Goal: Information Seeking & Learning: Learn about a topic

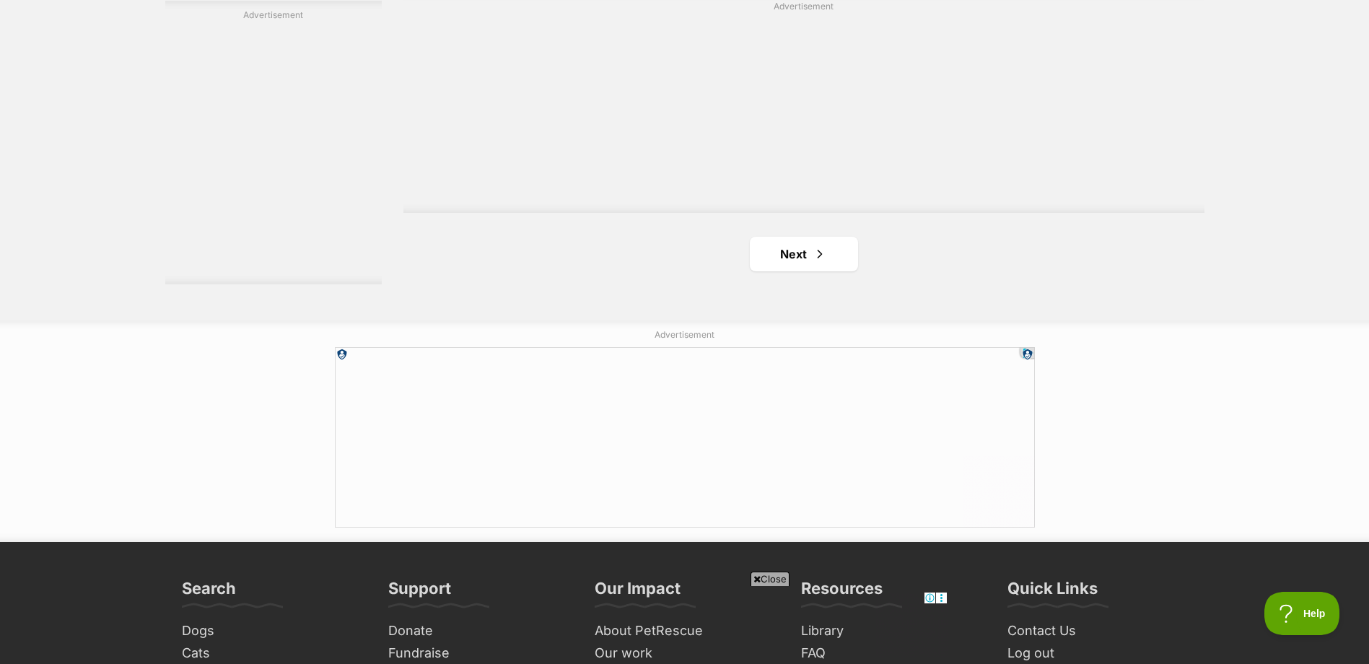
scroll to position [2726, 0]
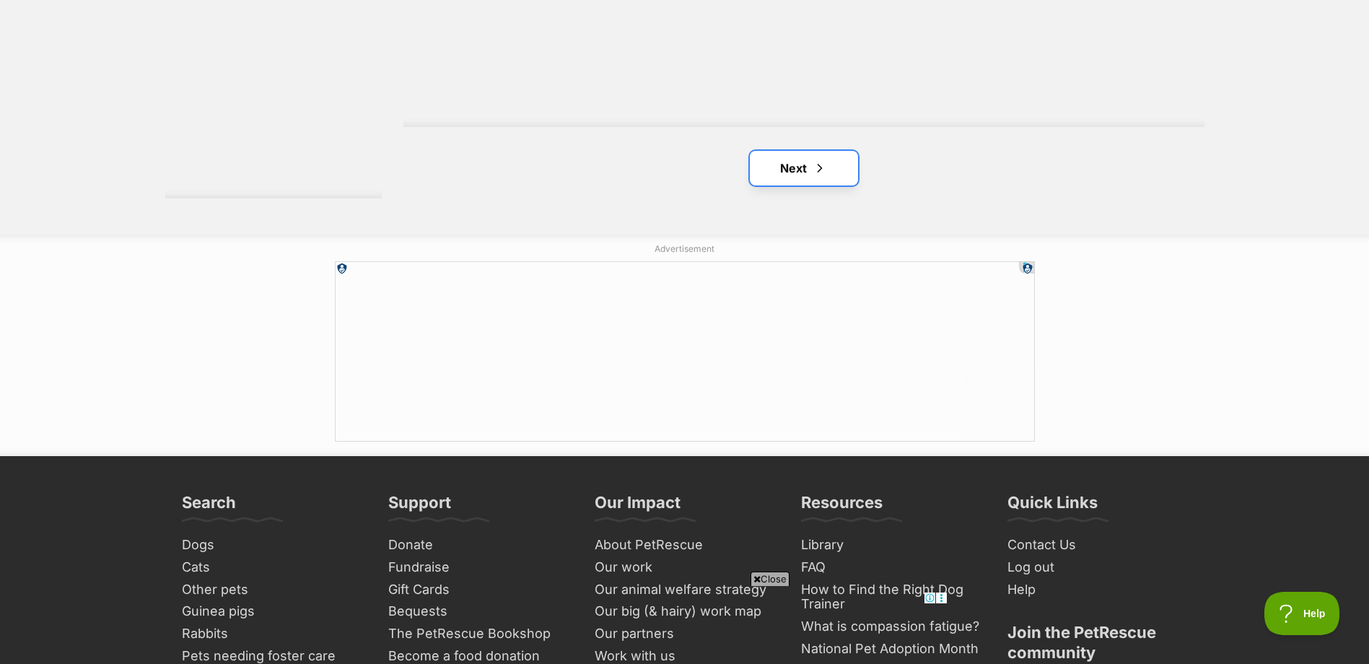
click at [765, 165] on link "Next" at bounding box center [804, 168] width 108 height 35
click at [781, 170] on link "Next" at bounding box center [804, 168] width 108 height 35
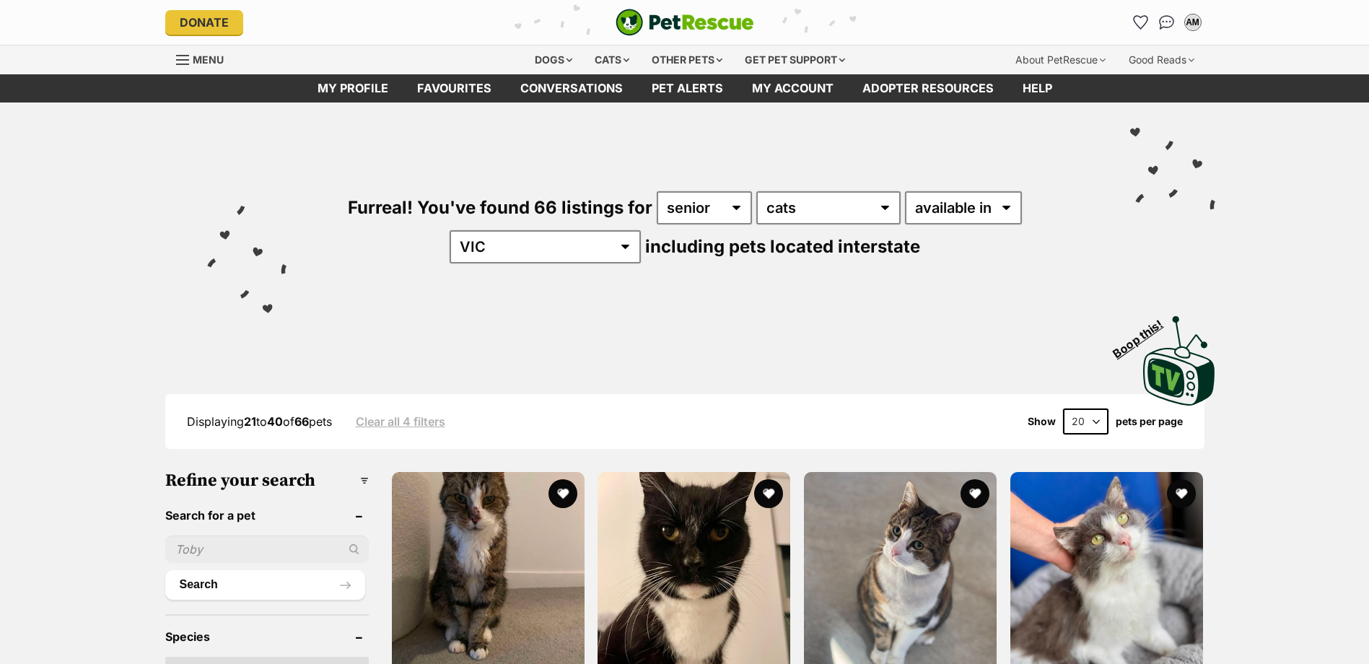
click at [1095, 424] on select "20 40 60" at bounding box center [1085, 422] width 45 height 26
select select "60"
click at [1063, 409] on select "20 40 60" at bounding box center [1085, 422] width 45 height 26
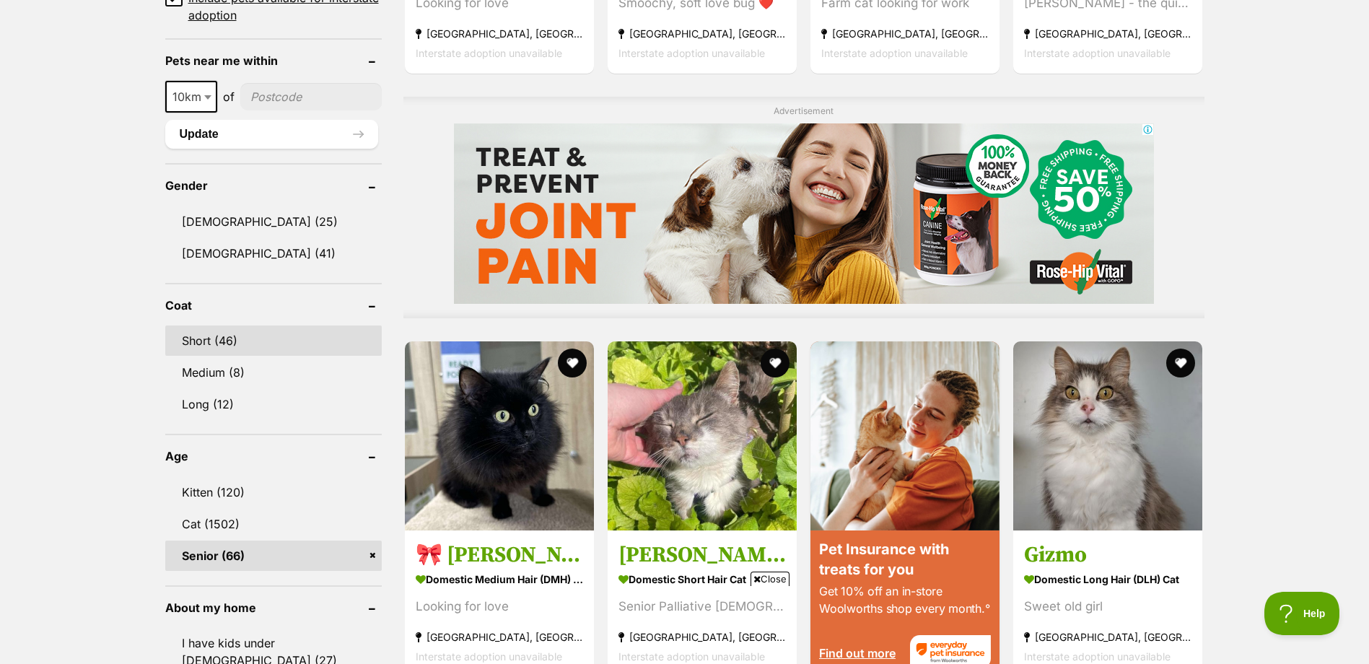
click at [206, 337] on link "Short (46)" at bounding box center [273, 341] width 217 height 30
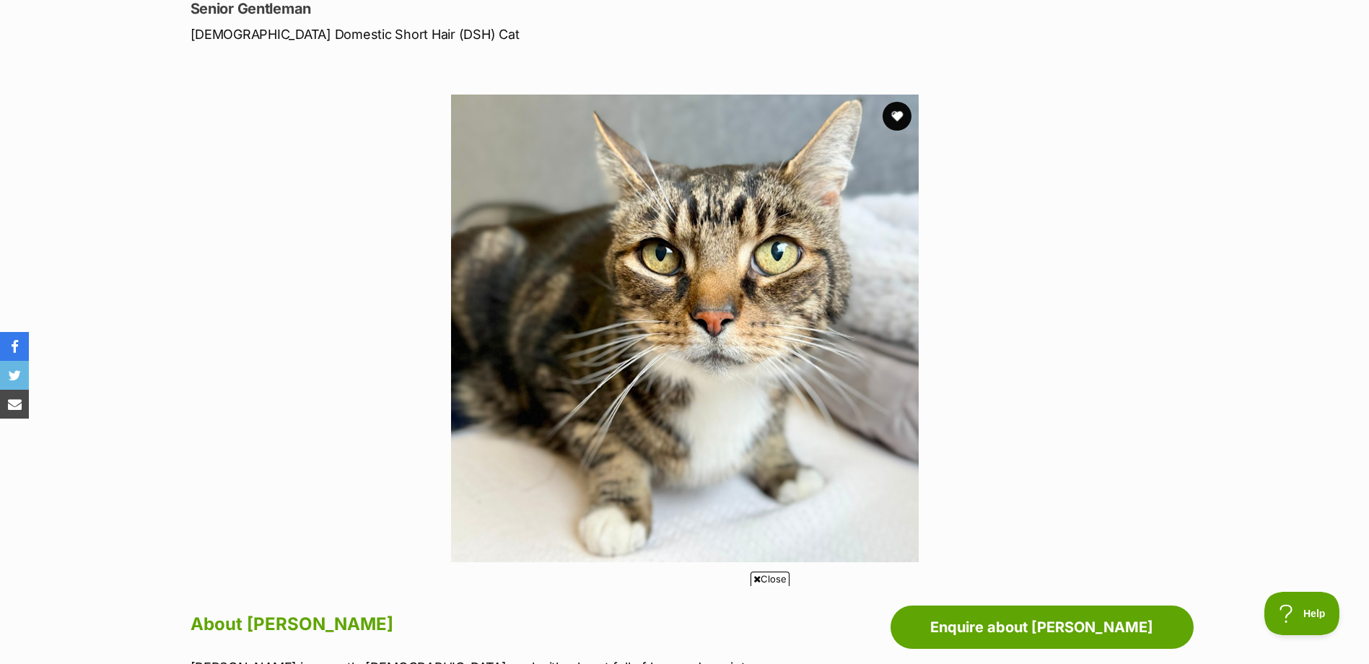
scroll to position [217, 0]
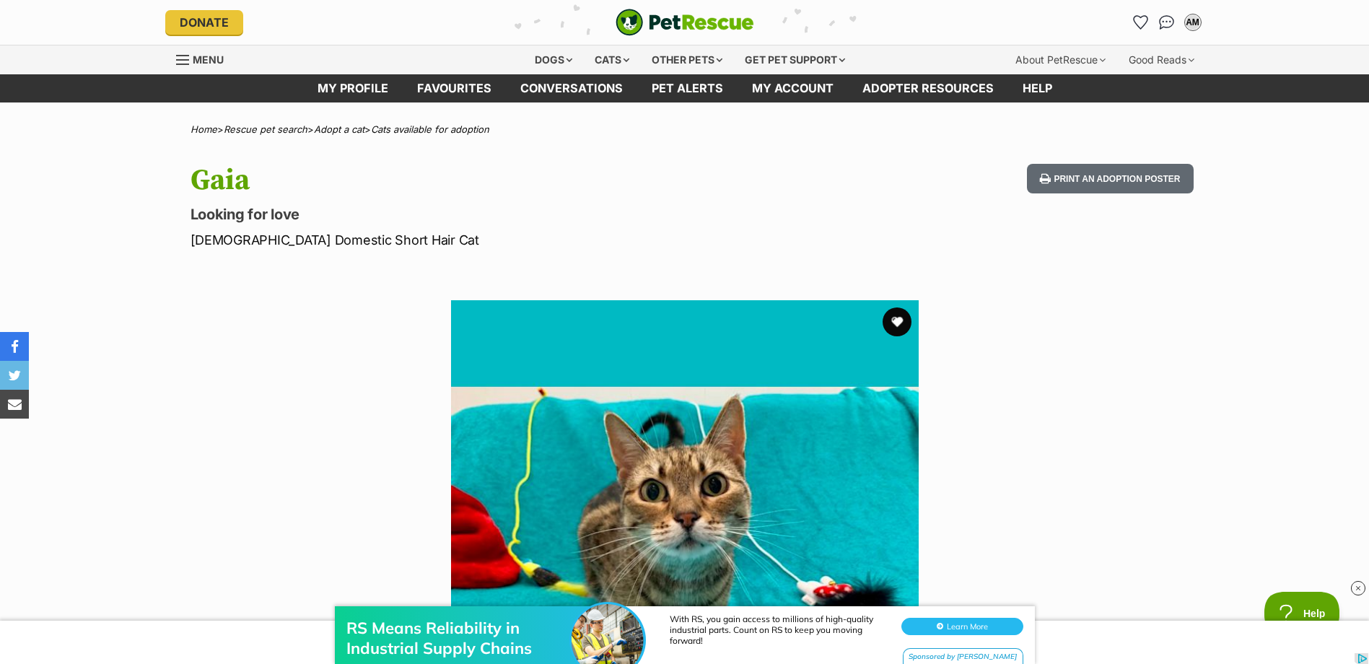
drag, startPoint x: 897, startPoint y: 326, endPoint x: 925, endPoint y: 339, distance: 30.0
click at [896, 327] on button "favourite" at bounding box center [897, 321] width 29 height 29
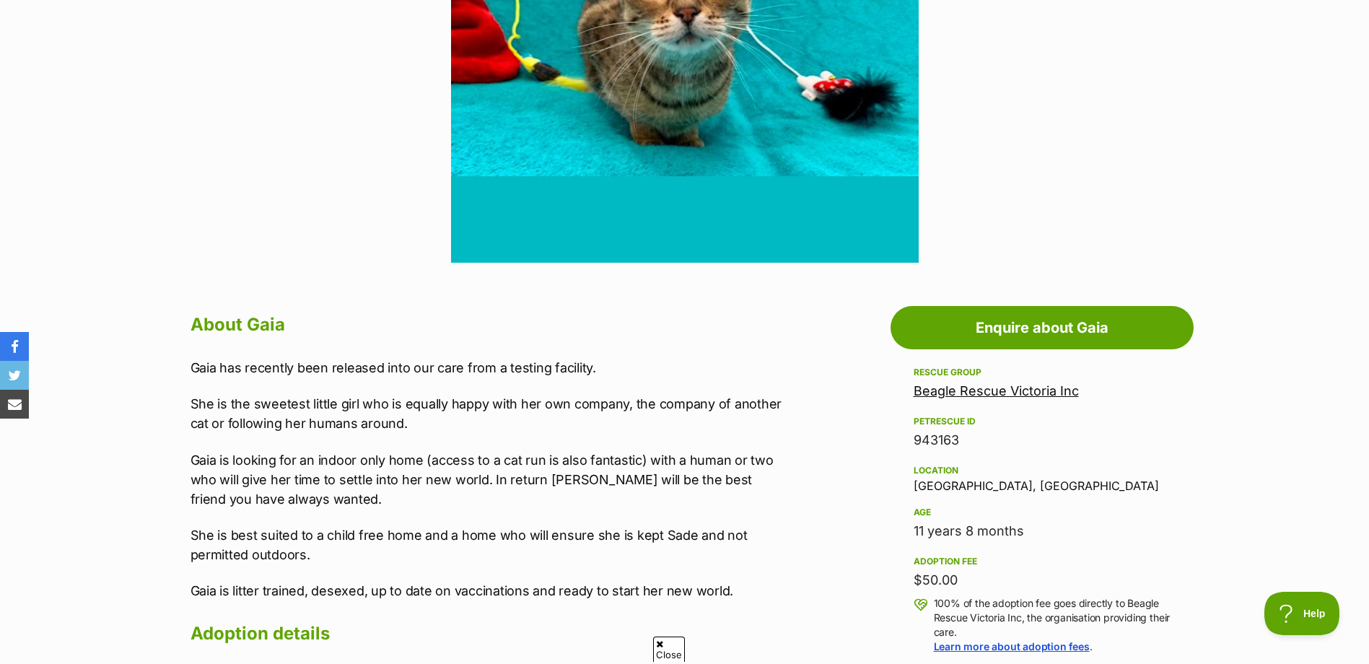
click at [977, 393] on link "Beagle Rescue Victoria Inc" at bounding box center [996, 390] width 165 height 15
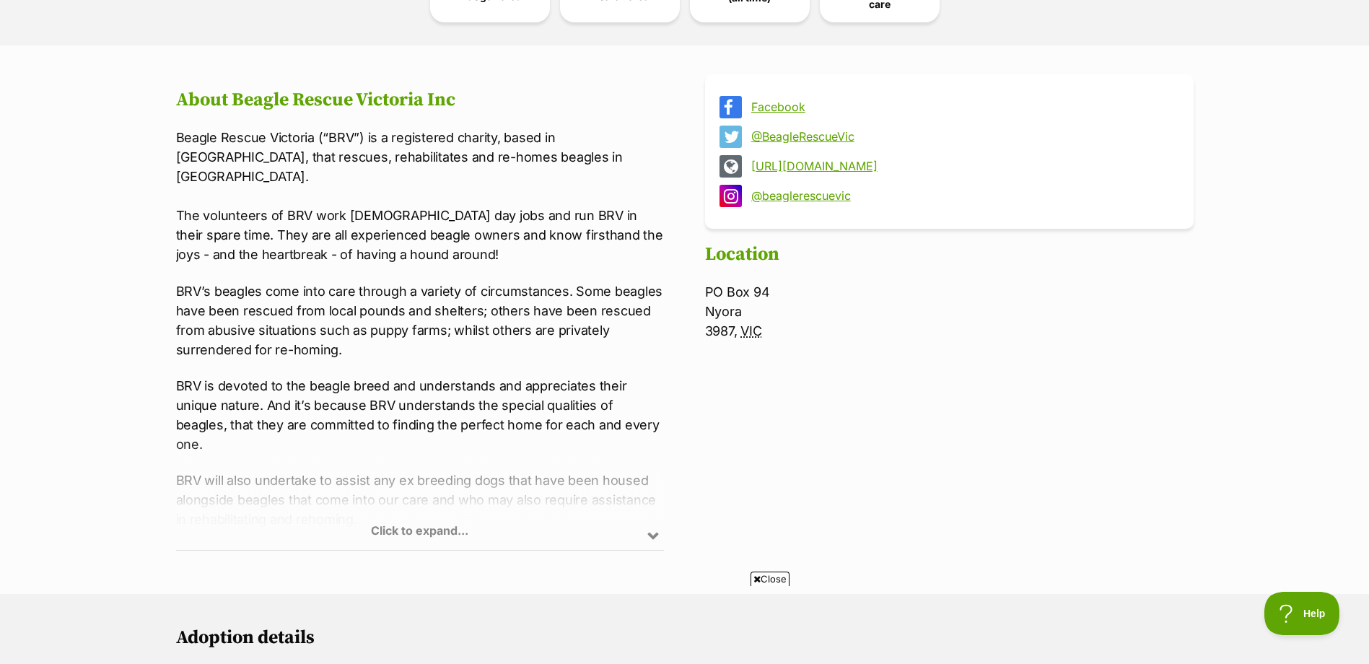
scroll to position [505, 0]
